Goal: Information Seeking & Learning: Learn about a topic

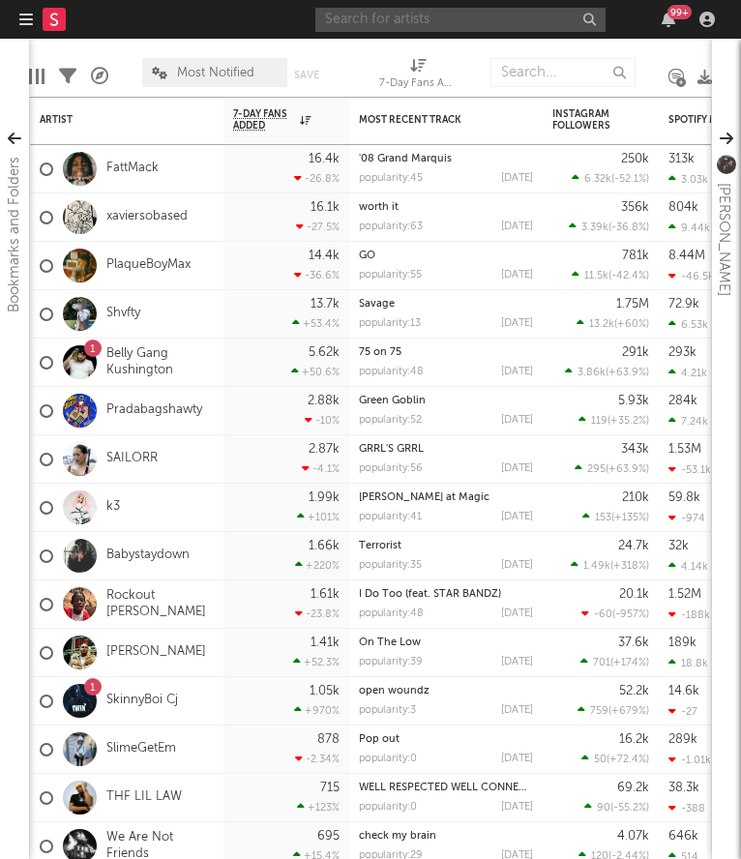
click at [554, 22] on input "text" at bounding box center [460, 20] width 290 height 24
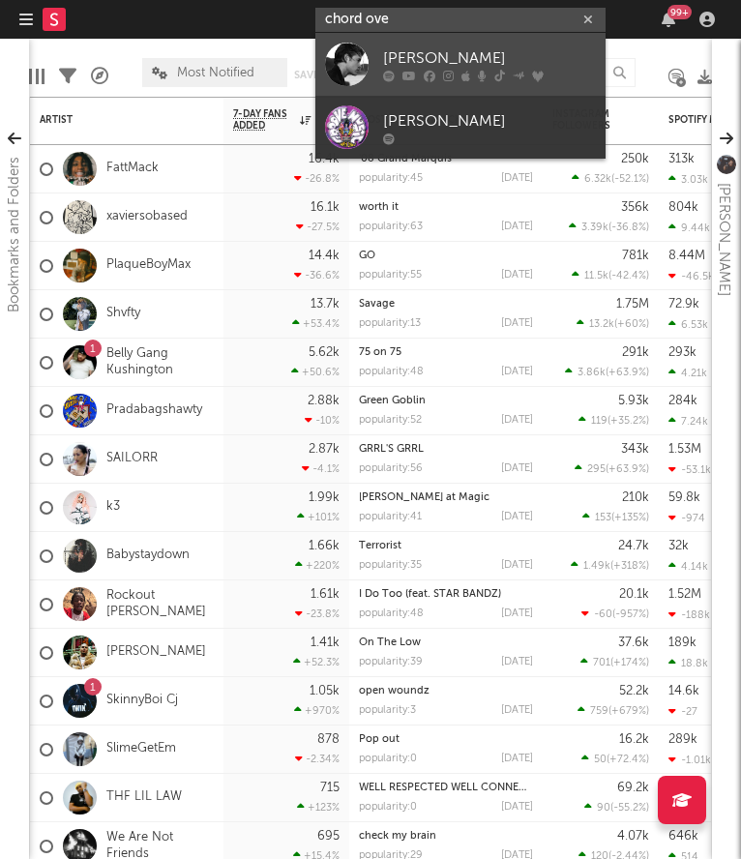
type input "chord ove"
click at [460, 57] on div "[PERSON_NAME]" at bounding box center [489, 57] width 213 height 23
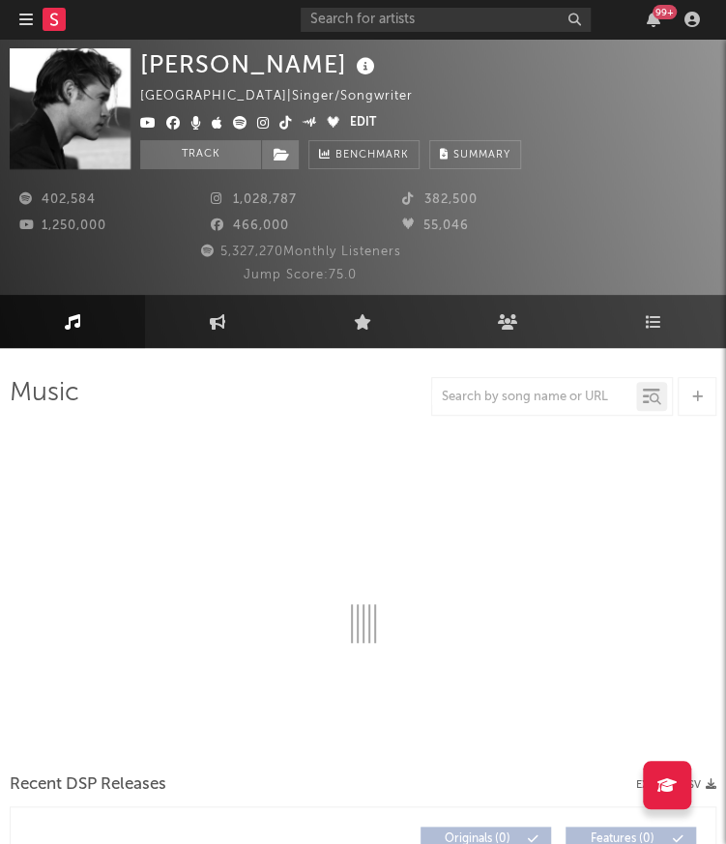
select select "6m"
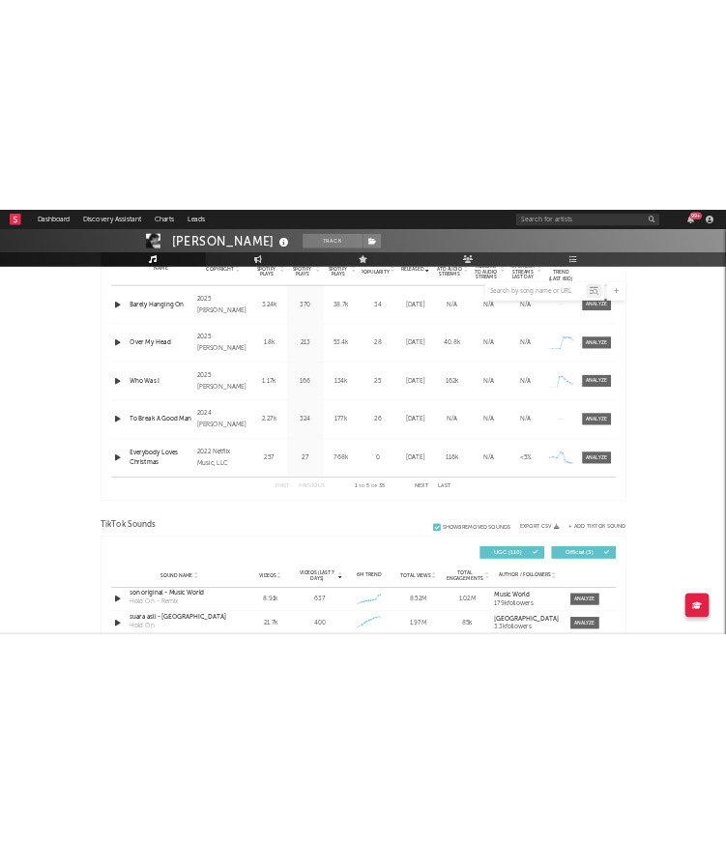
scroll to position [697, 0]
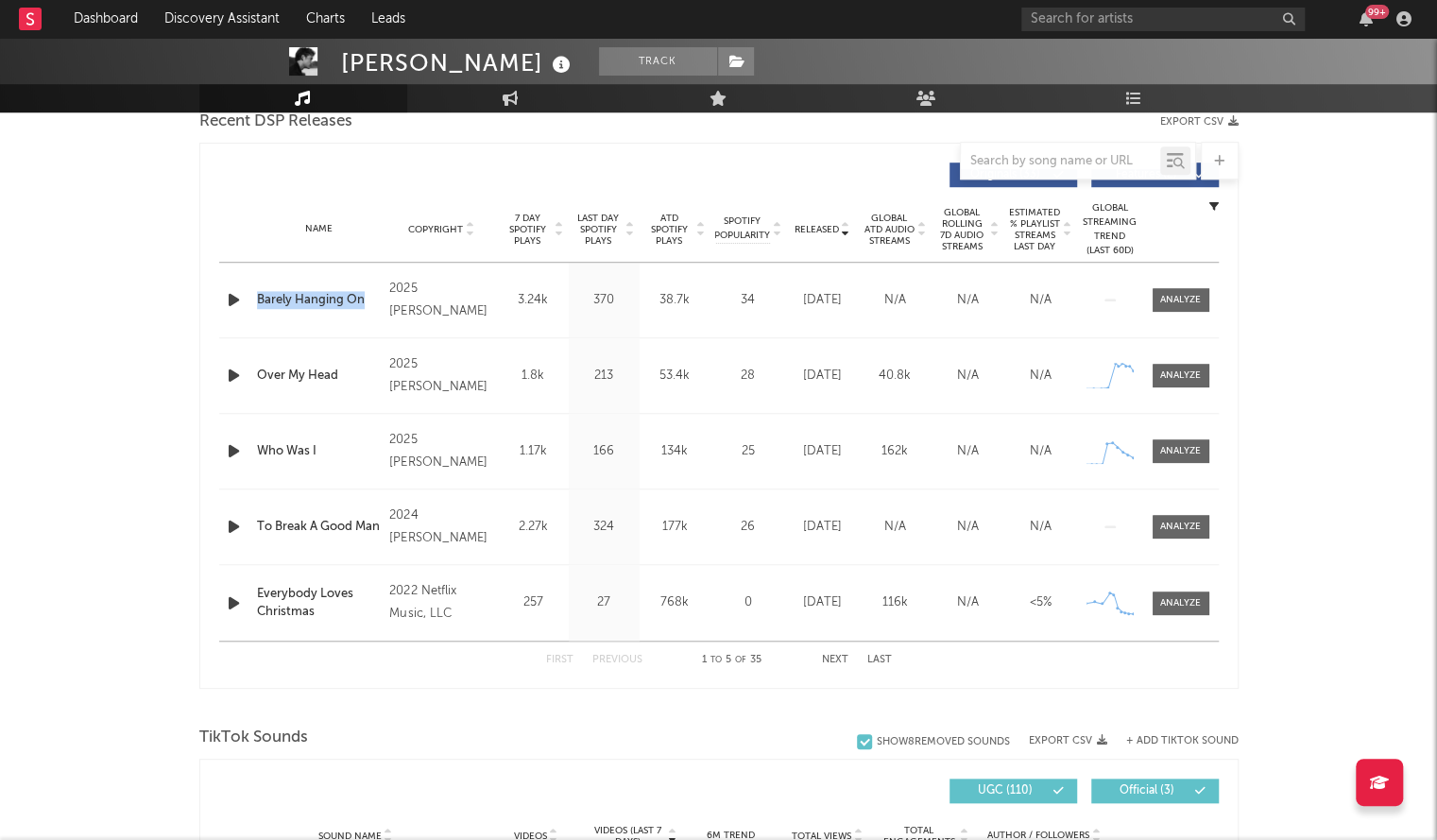
drag, startPoint x: 381, startPoint y: 301, endPoint x: 254, endPoint y: 300, distance: 127.0
click at [254, 300] on div "Name Barely Hanging On" at bounding box center [318, 300] width 133 height 19
copy div "Barely Hanging On"
drag, startPoint x: 365, startPoint y: 387, endPoint x: 256, endPoint y: 386, distance: 109.0
click at [256, 386] on div "Name Over My Head Copyright 2025 [PERSON_NAME] Label [PERSON_NAME] Album Names …" at bounding box center [718, 375] width 999 height 74
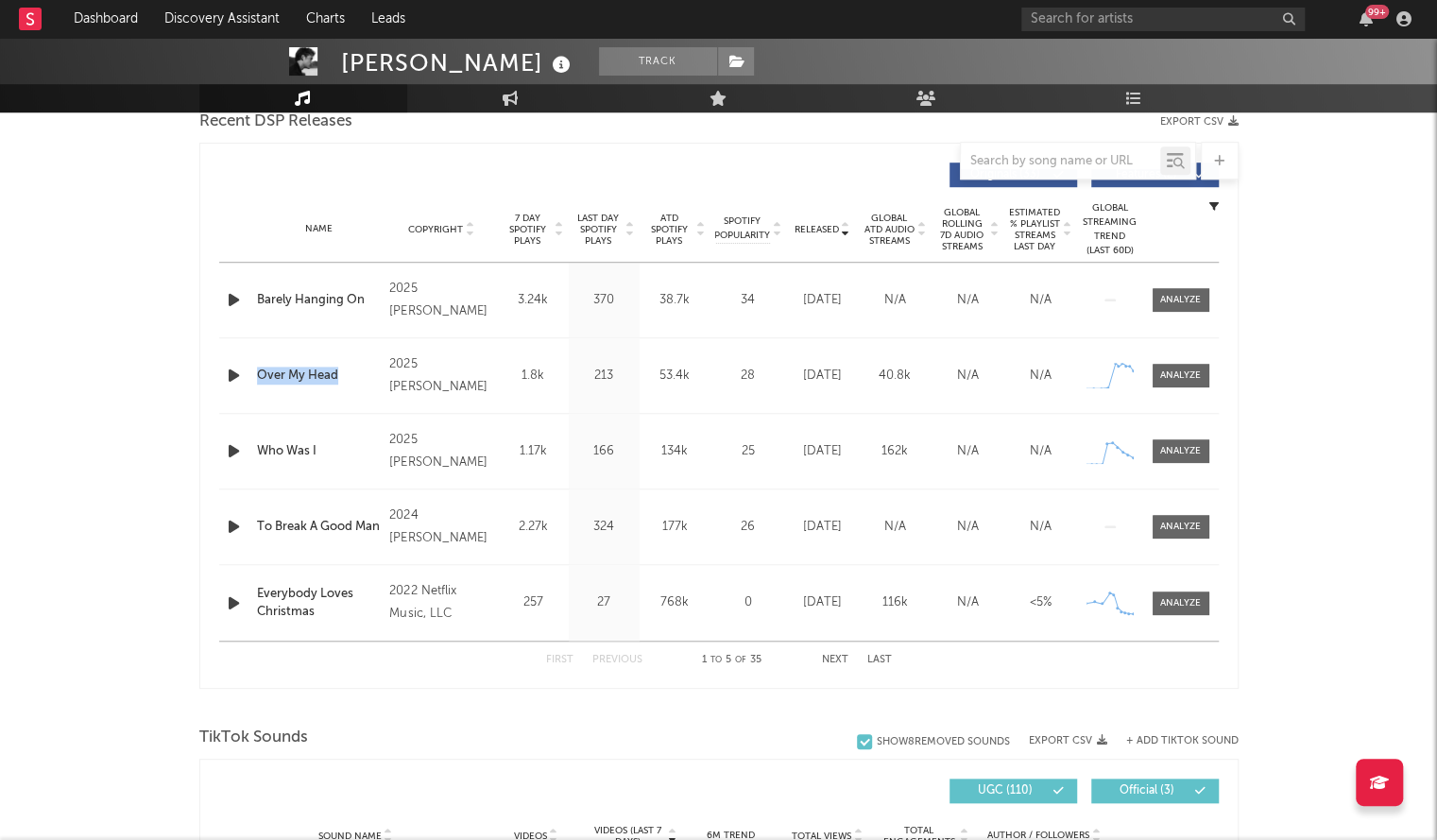
copy div "Over My Head"
click at [234, 379] on icon "button" at bounding box center [233, 375] width 20 height 23
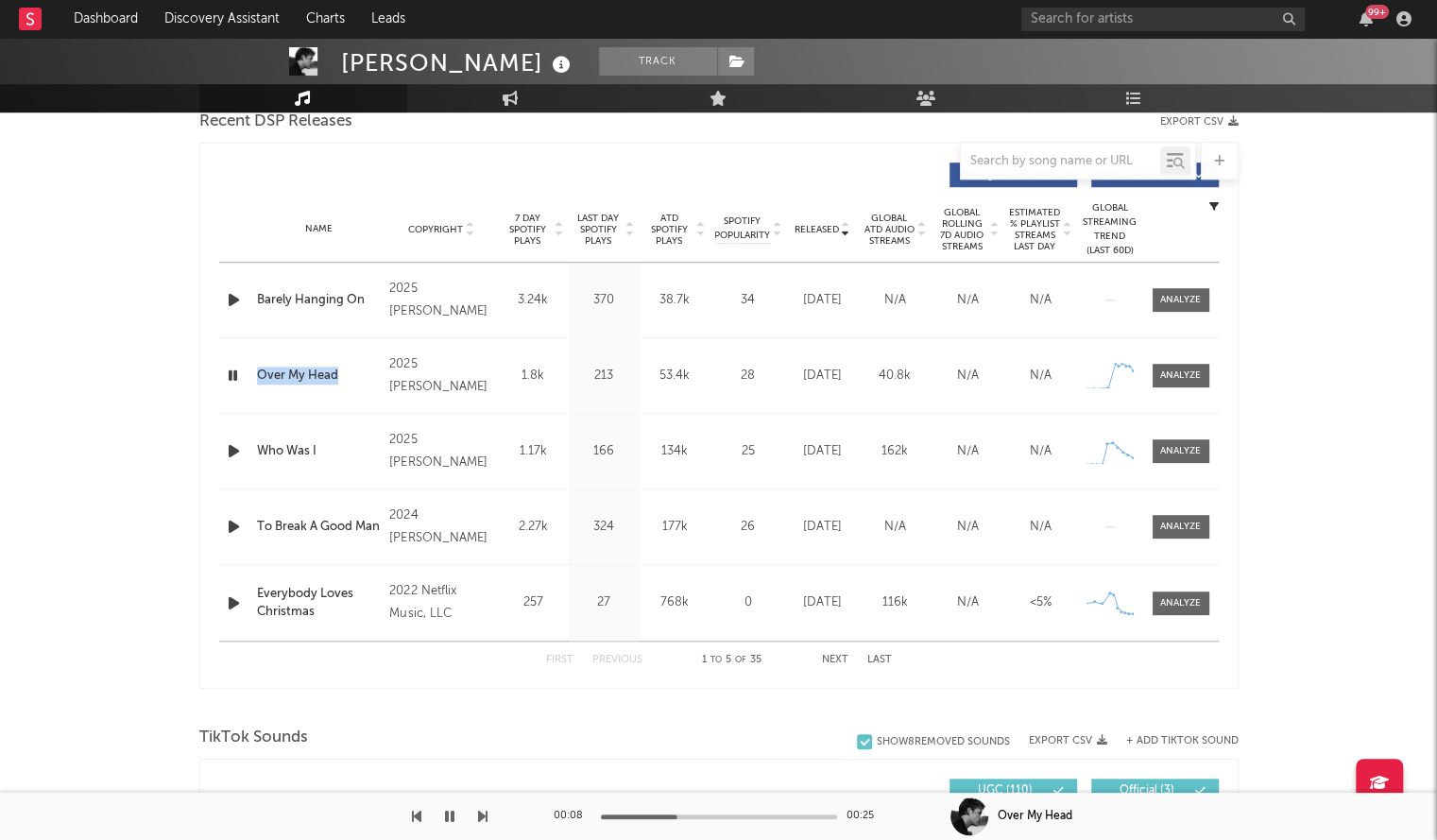
click at [310, 291] on div "Barely Hanging On" at bounding box center [318, 300] width 124 height 19
click at [723, 655] on button "Next" at bounding box center [834, 659] width 26 height 11
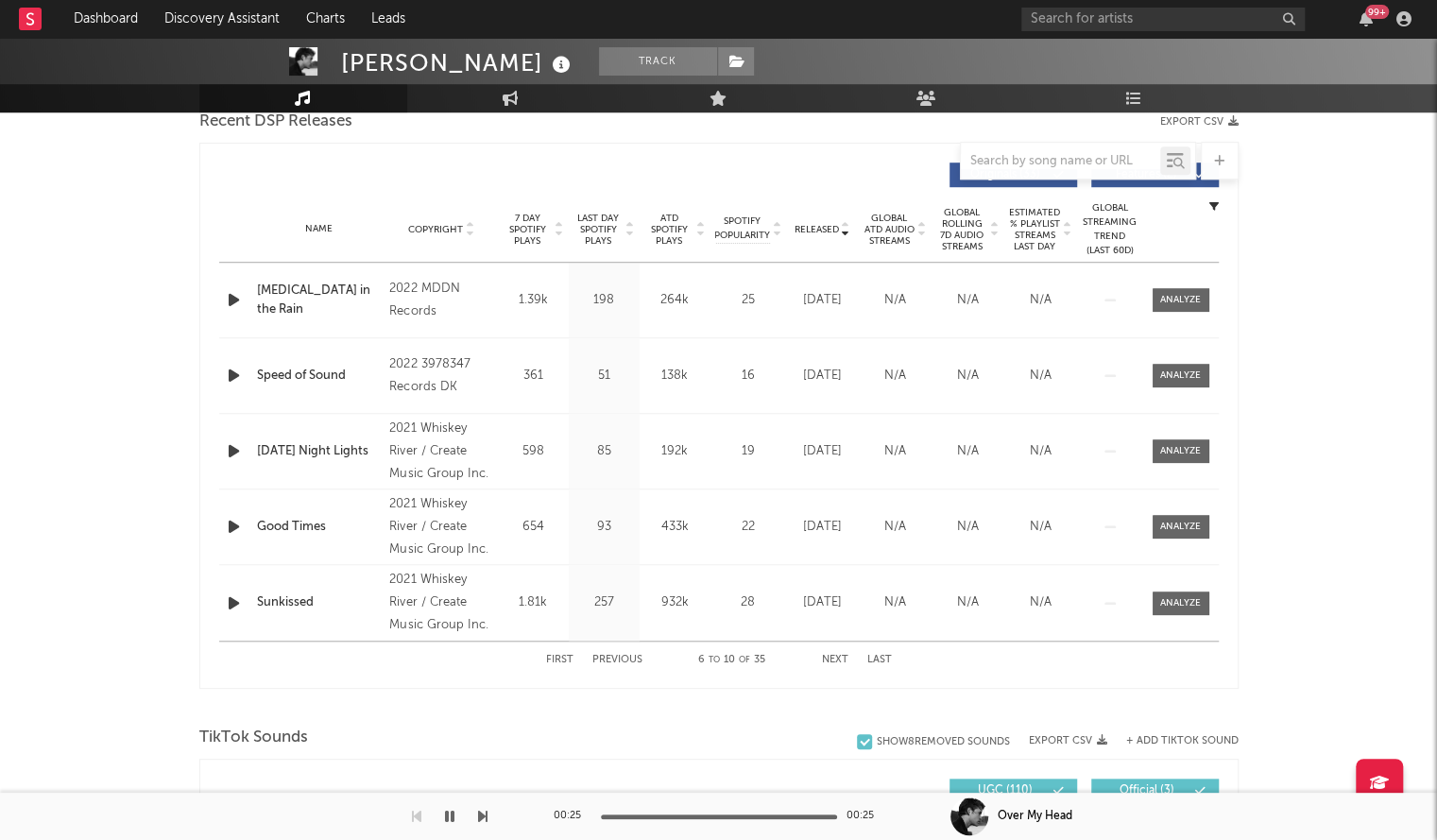
click at [604, 655] on button "Previous" at bounding box center [616, 659] width 50 height 11
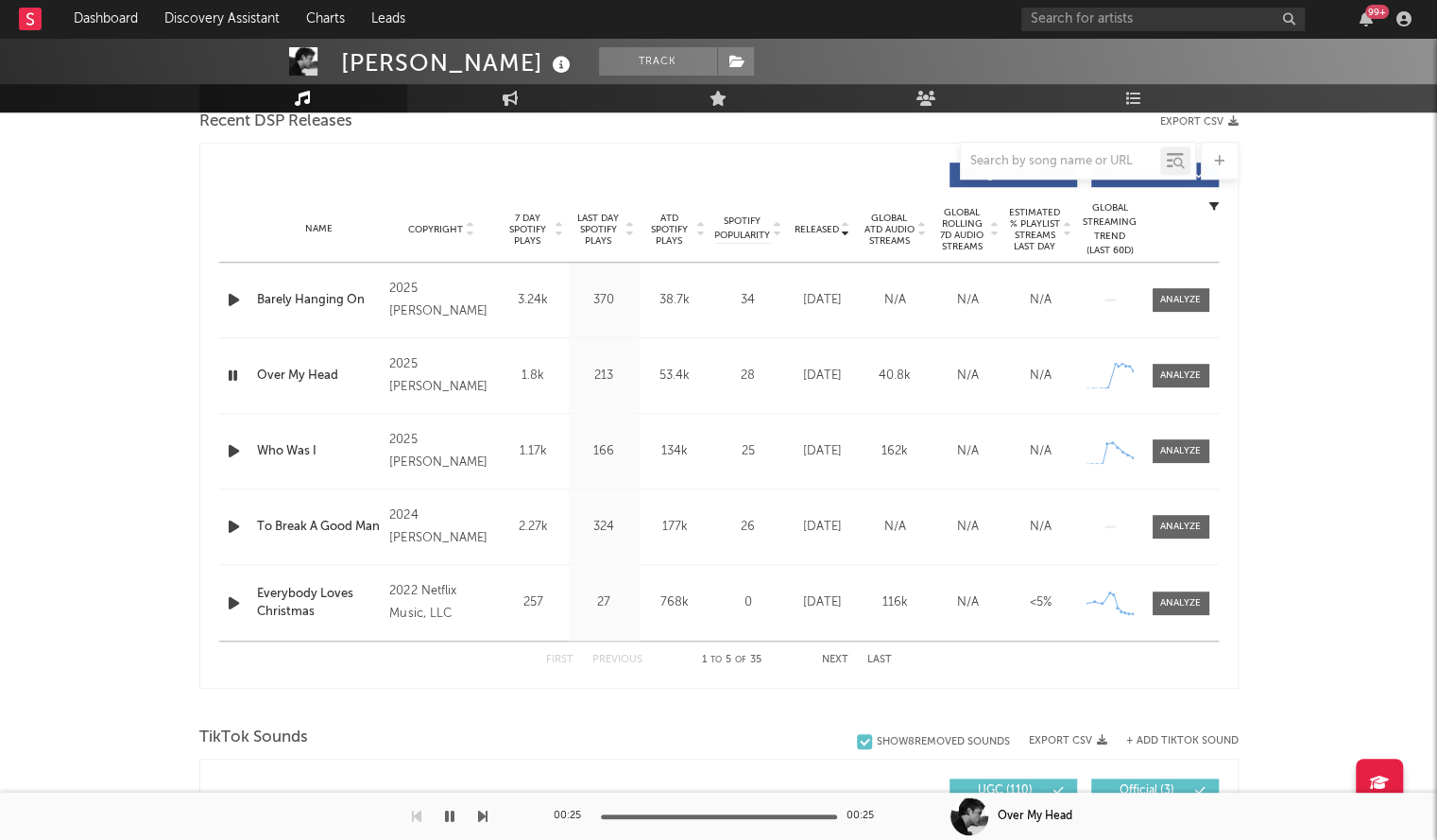
click at [723, 231] on span "Released" at bounding box center [816, 230] width 44 height 12
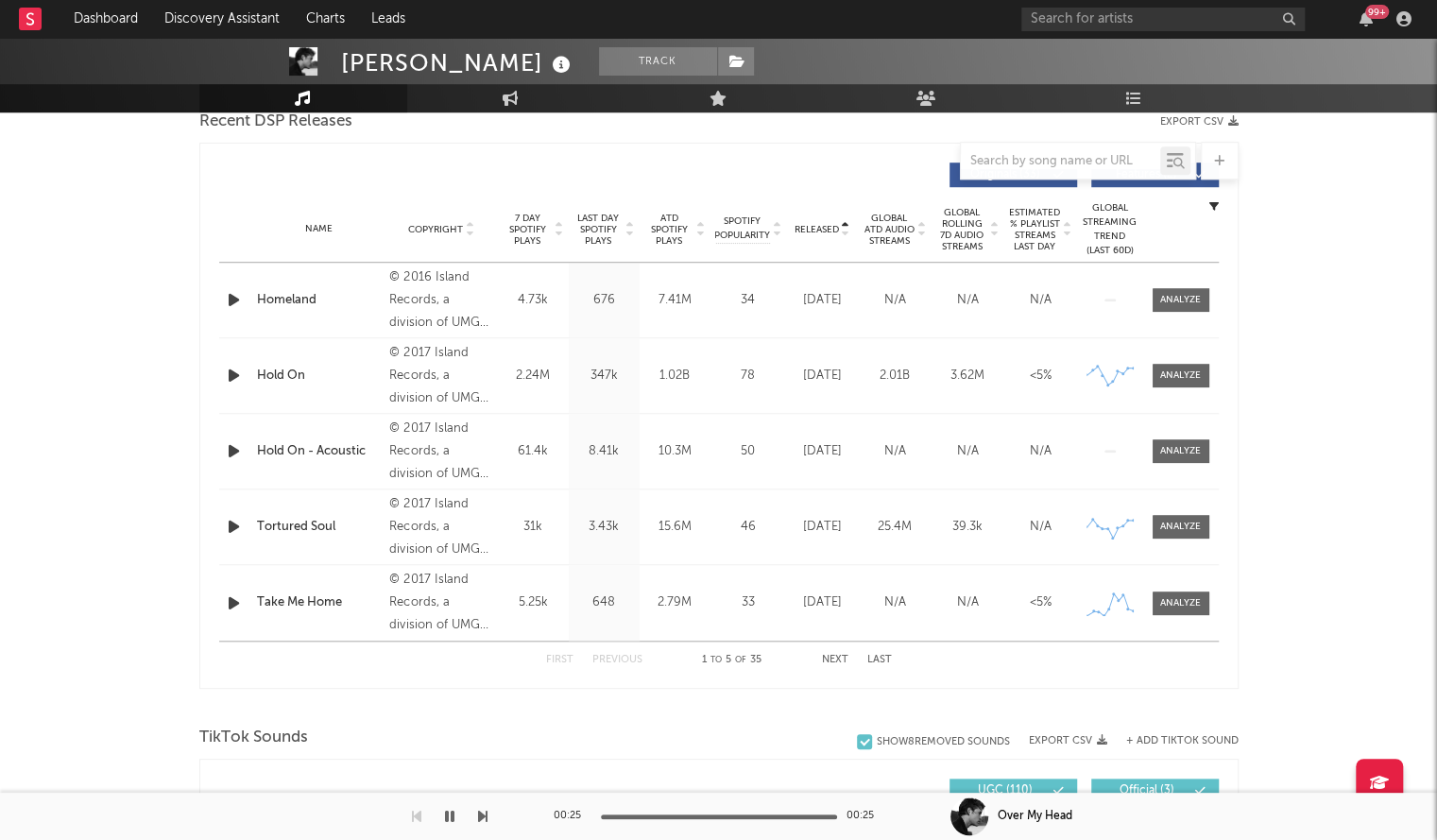
click at [723, 230] on span "Released" at bounding box center [816, 230] width 44 height 12
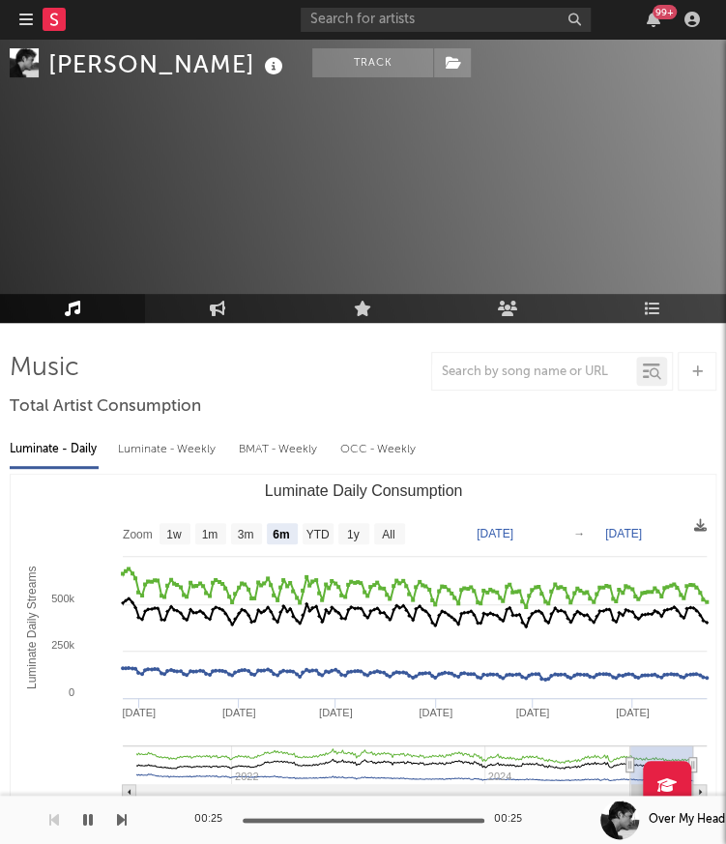
scroll to position [27, 0]
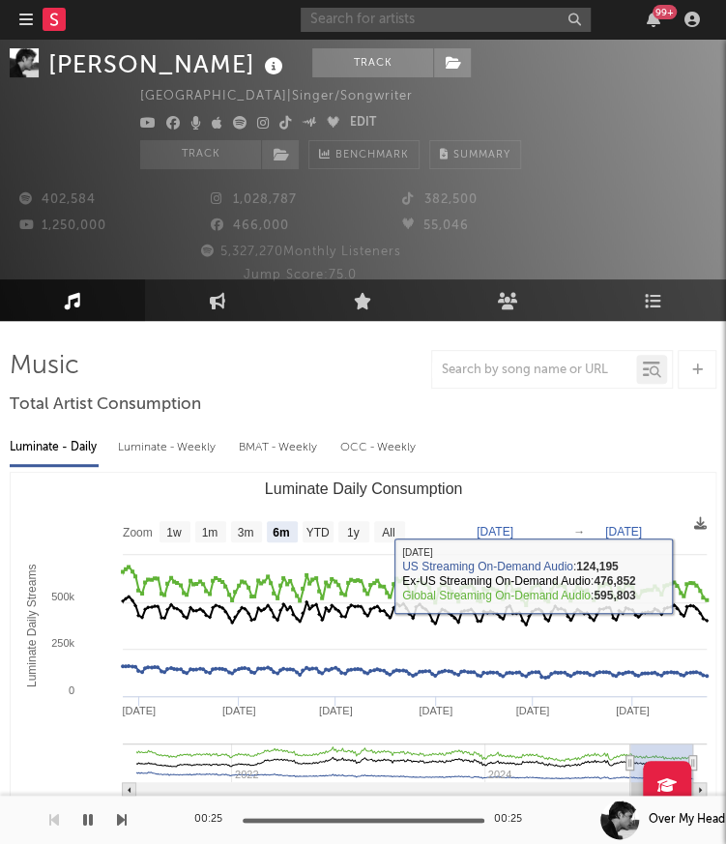
click at [335, 26] on input "text" at bounding box center [446, 20] width 290 height 24
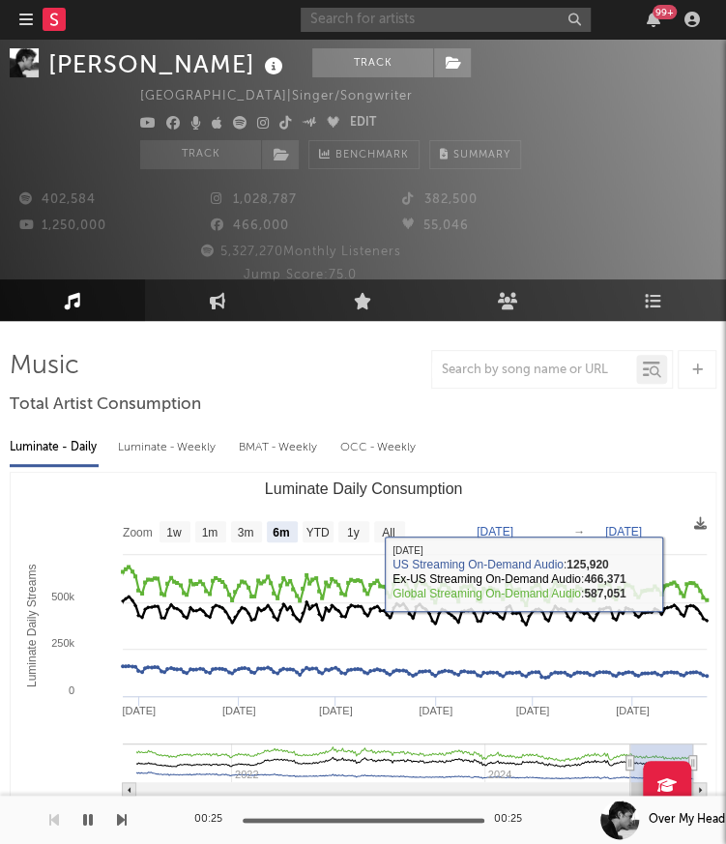
click at [385, 18] on input "text" at bounding box center [446, 20] width 290 height 24
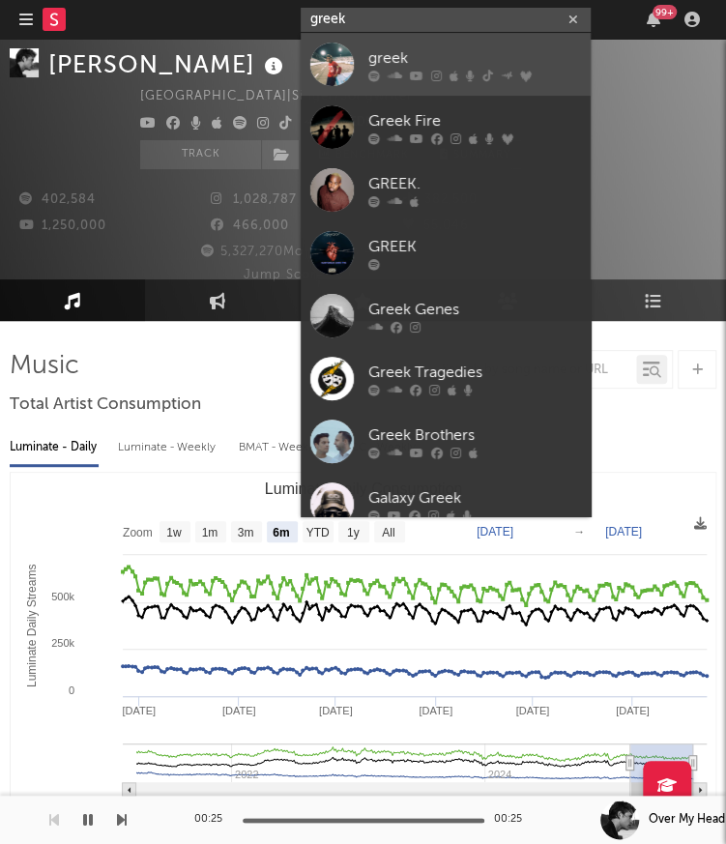
type input "greek"
click at [407, 80] on div at bounding box center [474, 76] width 213 height 12
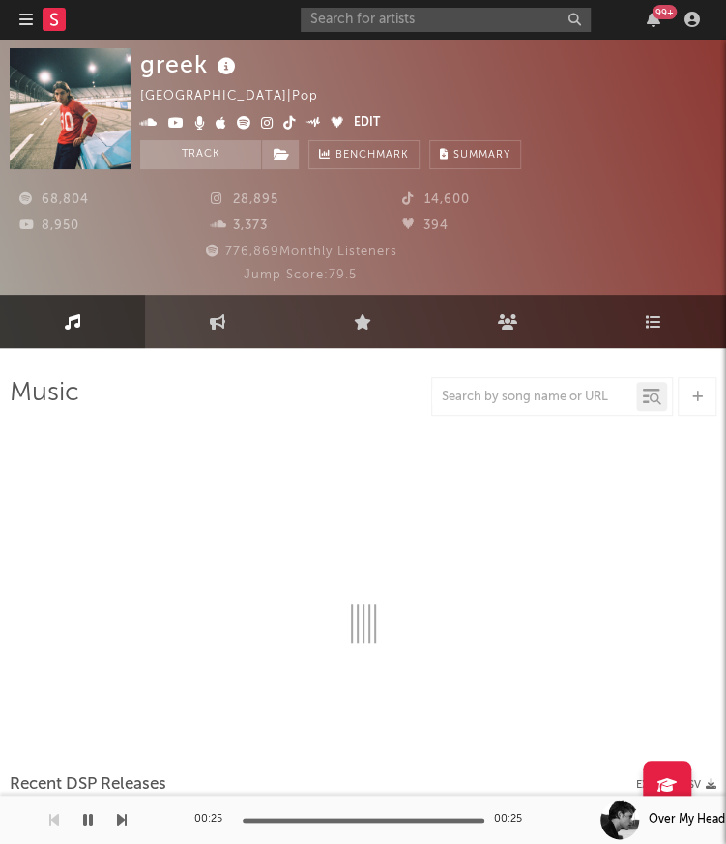
select select "6m"
